Goal: Use online tool/utility: Use online tool/utility

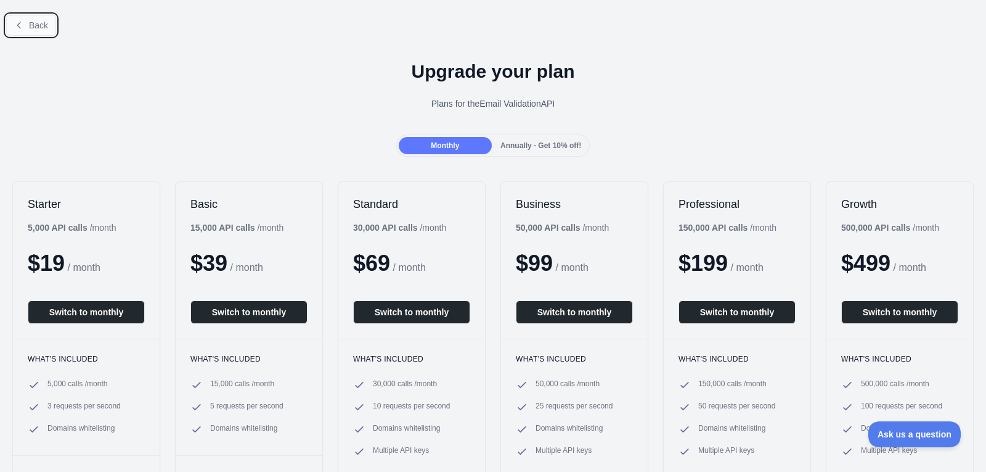
click at [39, 29] on span "Back" at bounding box center [38, 25] width 19 height 10
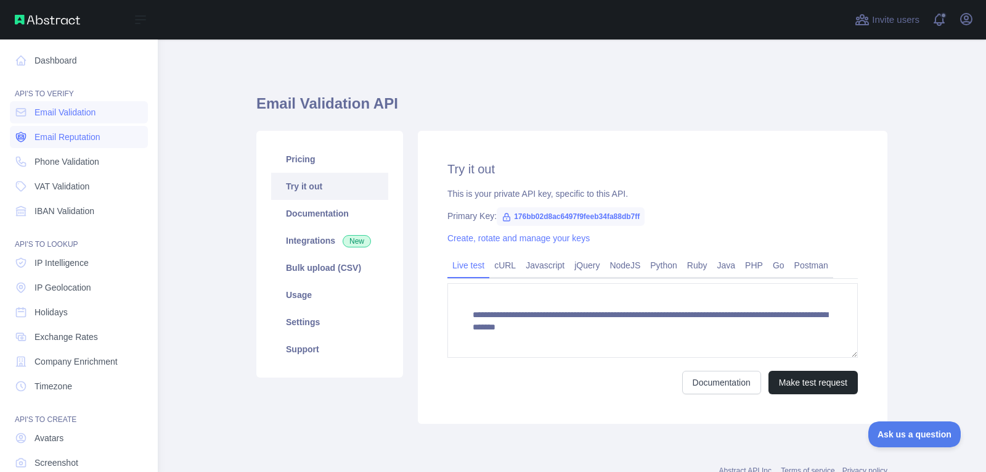
click at [54, 133] on span "Email Reputation" at bounding box center [68, 137] width 66 height 12
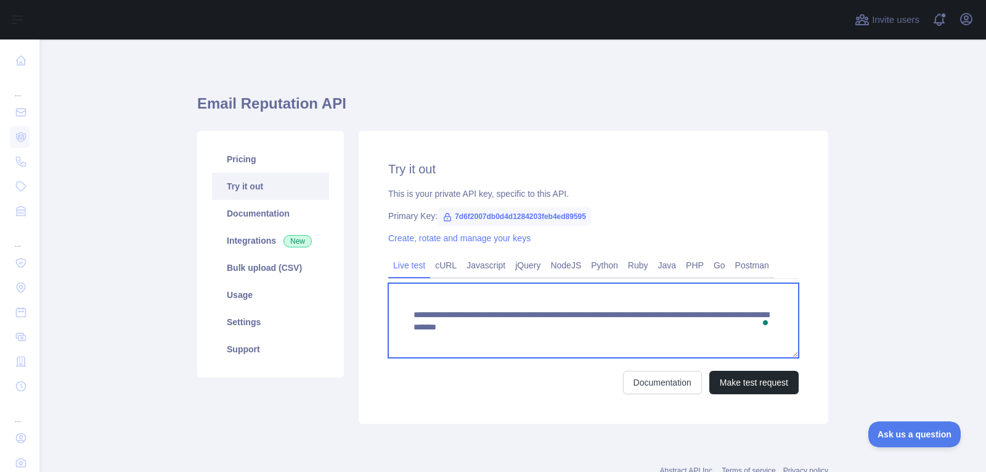
drag, startPoint x: 643, startPoint y: 333, endPoint x: 640, endPoint y: 322, distance: 11.4
click at [640, 322] on textarea "**********" at bounding box center [593, 320] width 410 height 75
paste textarea "To enrich screen reader interactions, please activate Accessibility in Grammarl…"
type textarea "**********"
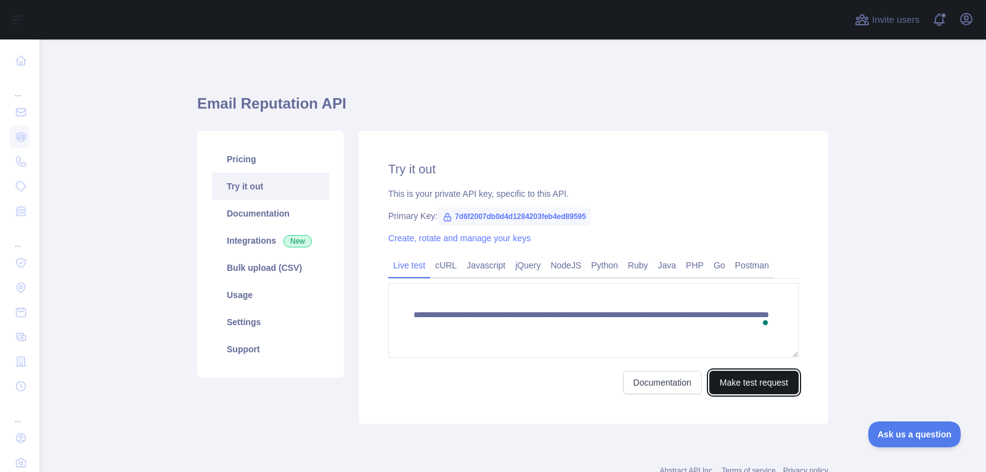
click at [752, 378] on button "Make test request" at bounding box center [753, 381] width 89 height 23
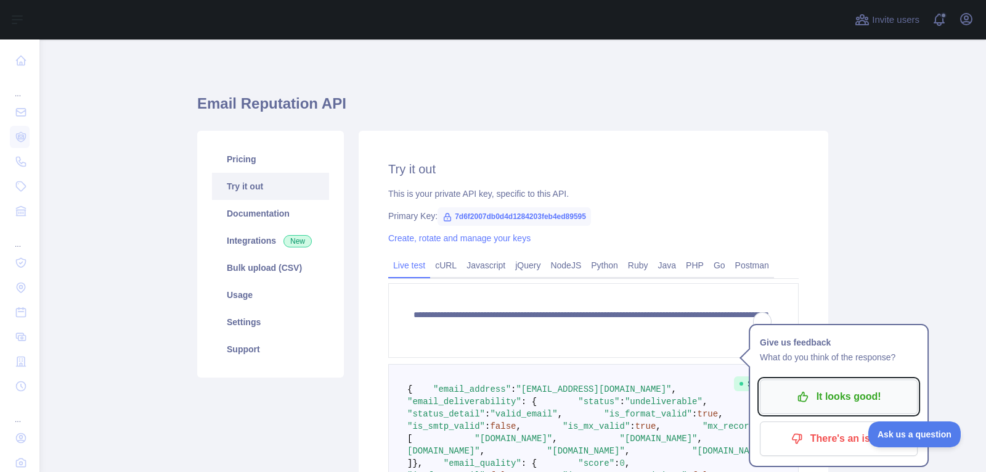
click at [795, 400] on p "It looks good!" at bounding box center [838, 396] width 139 height 21
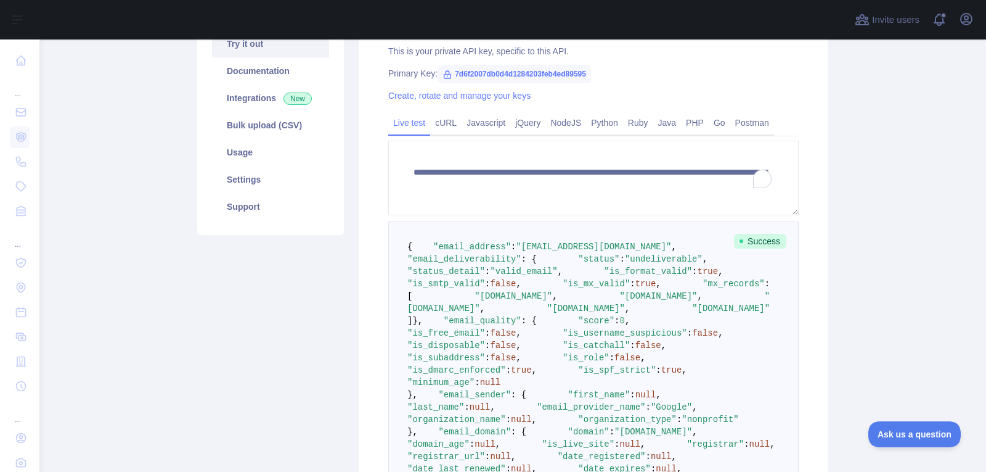
scroll to position [134, 0]
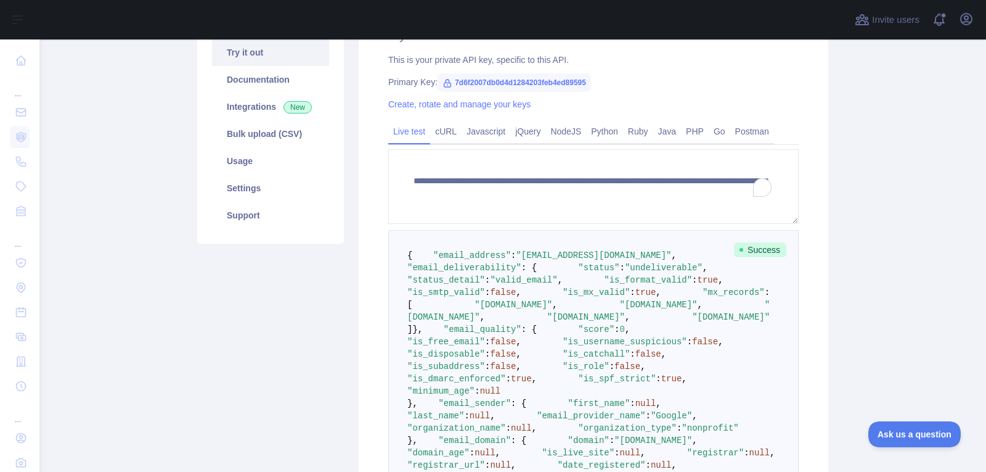
click at [625, 272] on span ""undeliverable"" at bounding box center [664, 268] width 78 height 10
click at [557, 285] on span ""valid_email"" at bounding box center [523, 280] width 67 height 10
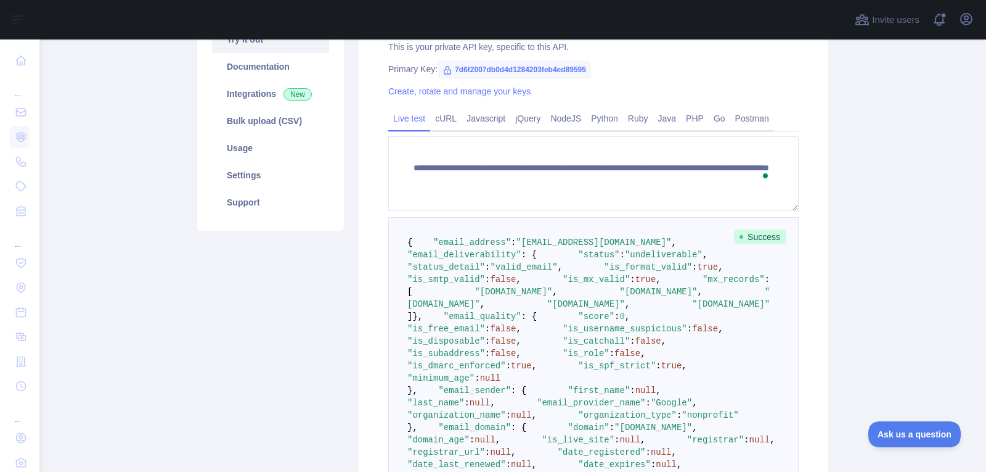
scroll to position [158, 0]
